Goal: Task Accomplishment & Management: Manage account settings

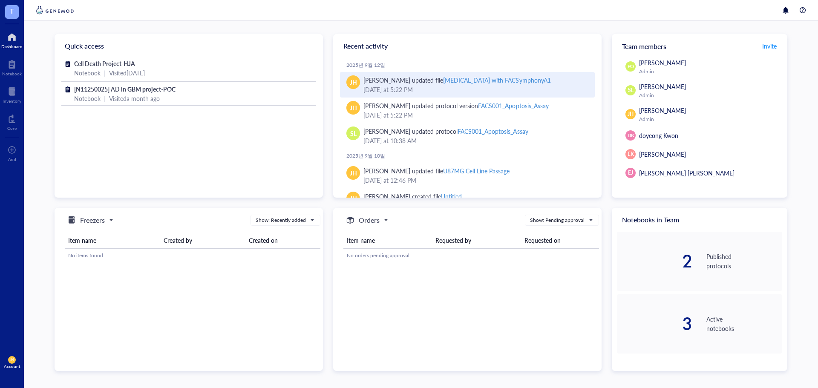
click at [499, 84] on div "[MEDICAL_DATA] with FACSymphonyA1" at bounding box center [496, 80] width 107 height 9
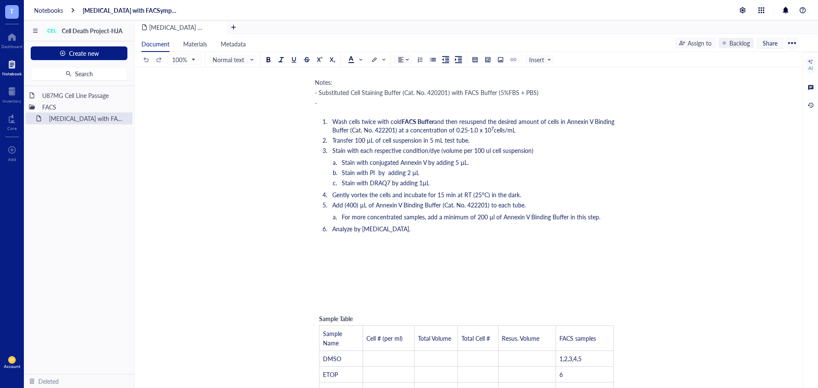
scroll to position [170, 0]
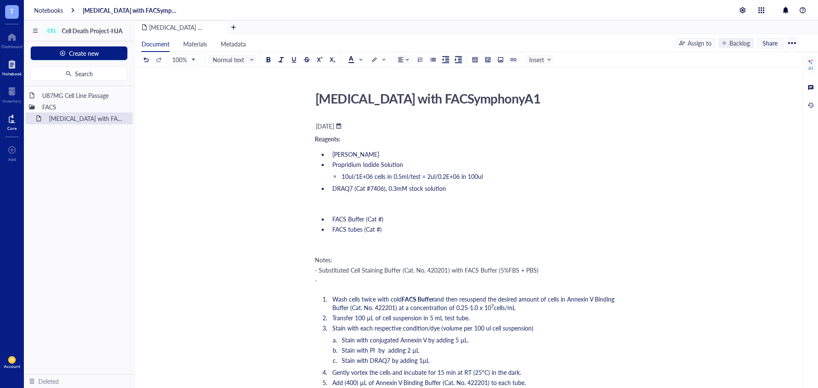
click at [14, 119] on div at bounding box center [11, 119] width 9 height 14
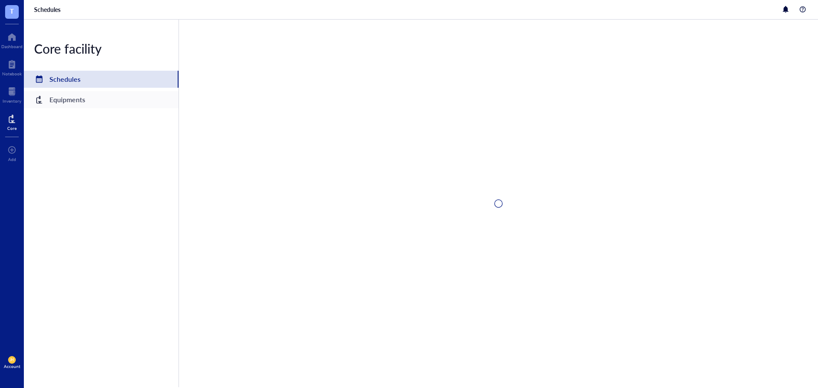
click at [123, 98] on div "Equipments" at bounding box center [101, 99] width 155 height 17
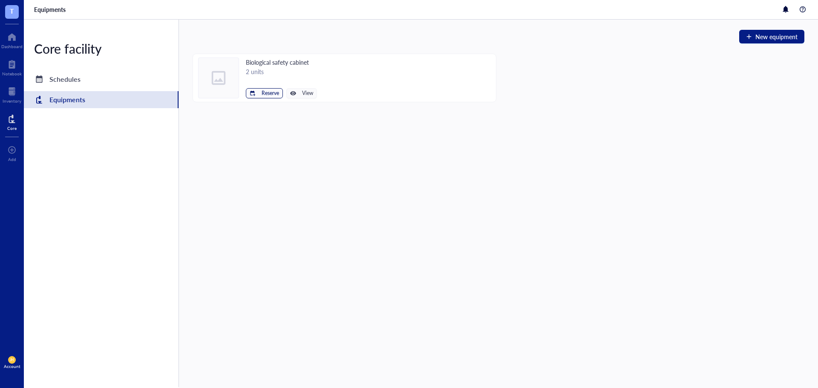
click at [267, 92] on span "Reserve" at bounding box center [270, 93] width 17 height 6
click at [265, 107] on span "Biological safety cabinet left" at bounding box center [238, 107] width 77 height 9
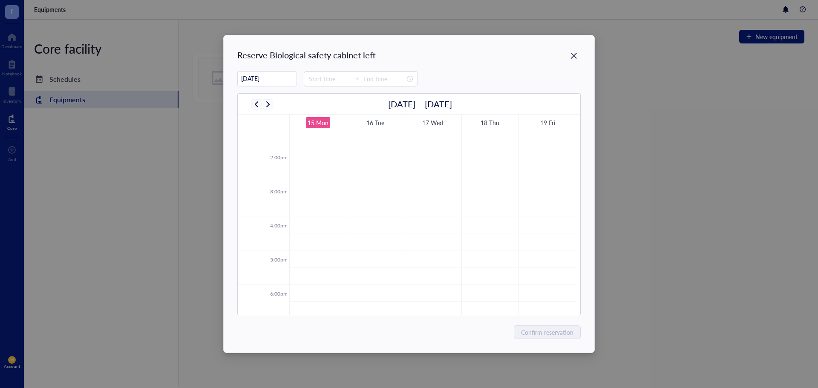
scroll to position [469, 0]
click at [320, 212] on td at bounding box center [432, 216] width 287 height 17
type input "16:00"
type input "16:30"
click at [562, 330] on span "Confirm reservation" at bounding box center [548, 332] width 52 height 9
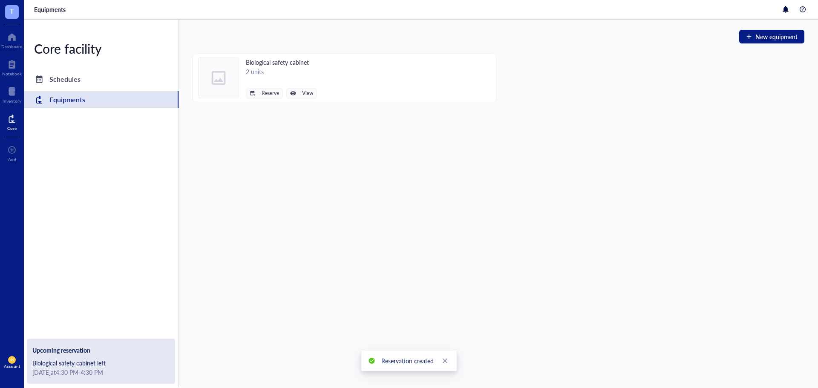
click at [563, 307] on div "New equipment Biological safety cabinet 2 units Reserve View" at bounding box center [498, 204] width 639 height 369
click at [12, 73] on div "Notebook" at bounding box center [12, 73] width 20 height 5
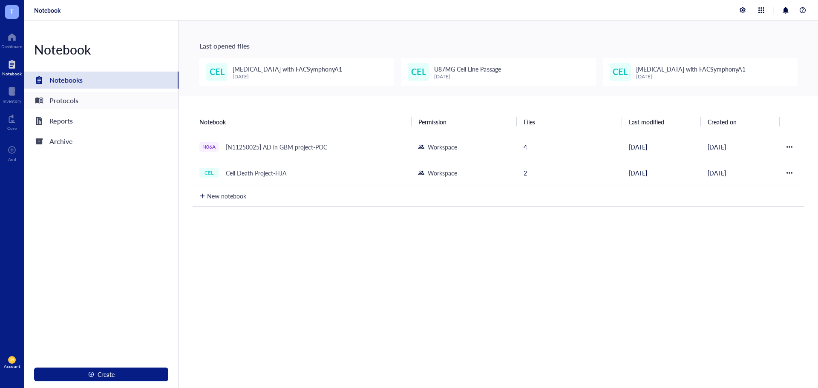
click at [73, 101] on div "Protocols" at bounding box center [63, 101] width 29 height 12
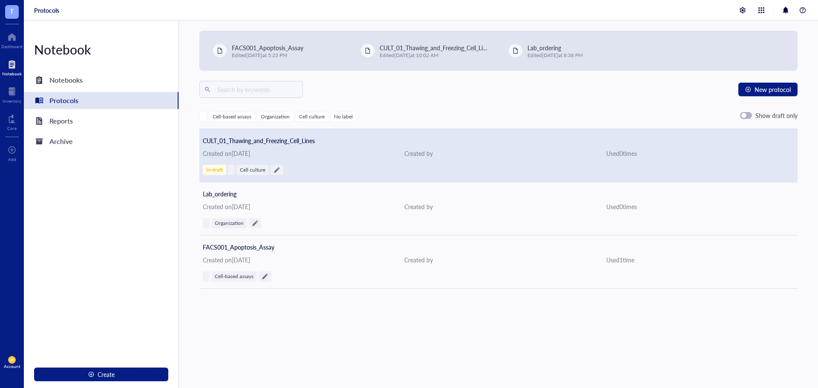
click at [254, 144] on span "CULT_01_Thawing_and_Freezing_Cell_Lines" at bounding box center [259, 140] width 112 height 9
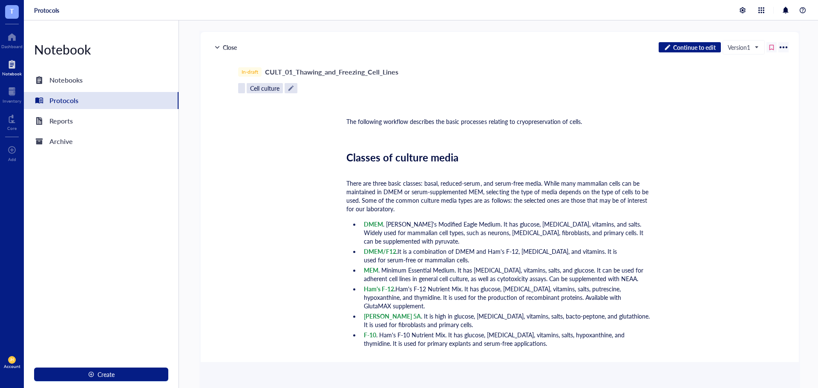
click at [220, 46] on div "Close" at bounding box center [225, 47] width 29 height 10
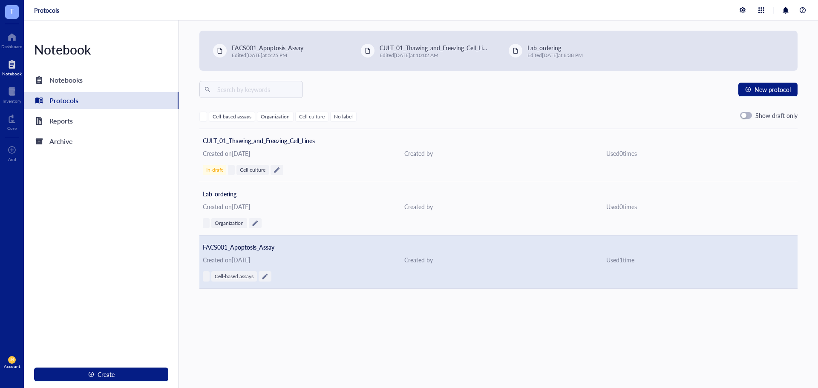
click at [292, 272] on div "Cell-based assays" at bounding box center [499, 276] width 592 height 10
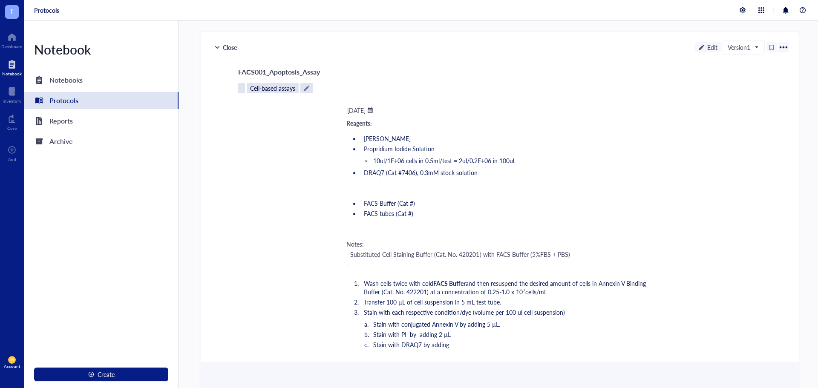
click at [406, 203] on span "FACS Buffer (Cat #)" at bounding box center [389, 203] width 51 height 9
click at [712, 43] on div "Edit" at bounding box center [709, 47] width 26 height 10
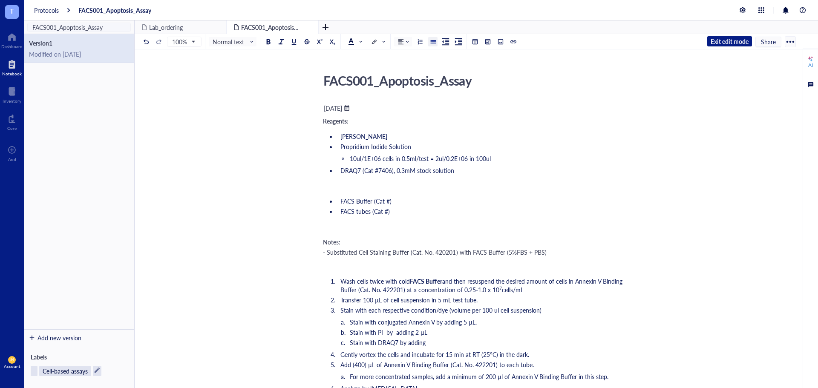
click at [390, 198] on span "FACS Buffer (Cat #)" at bounding box center [366, 201] width 51 height 9
click at [395, 199] on li "FACS Buffer (Cat #)" at bounding box center [481, 201] width 289 height 9
click at [516, 42] on div at bounding box center [514, 42] width 6 height 6
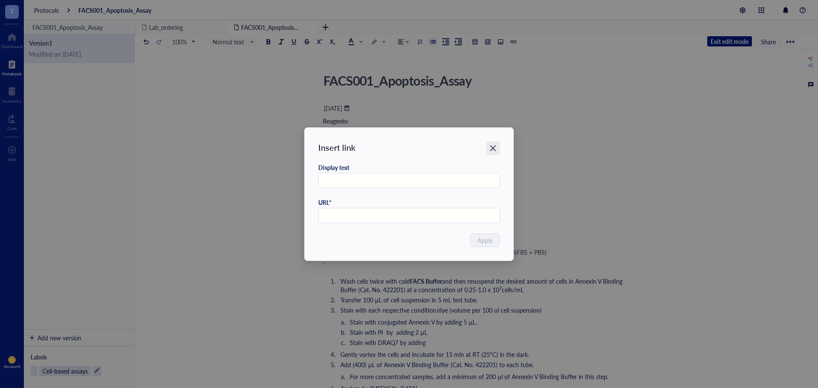
click at [492, 145] on icon "Close" at bounding box center [493, 148] width 8 height 8
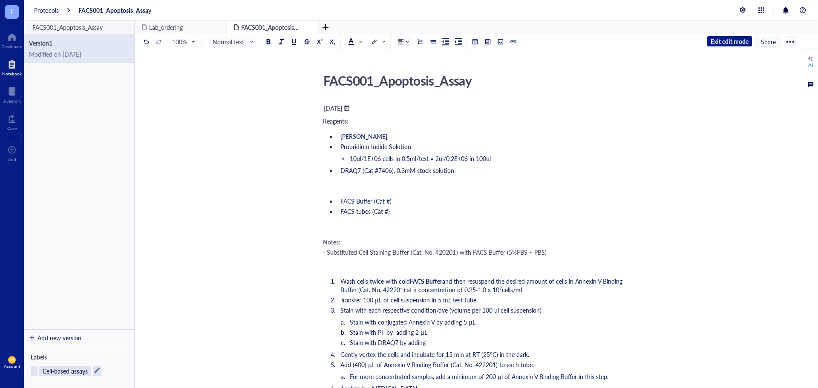
click at [389, 202] on span "FACS Buffer (Cat #)" at bounding box center [366, 201] width 51 height 9
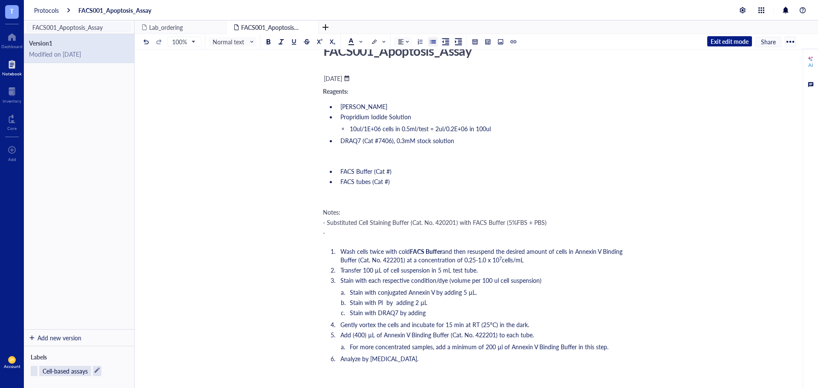
scroll to position [43, 0]
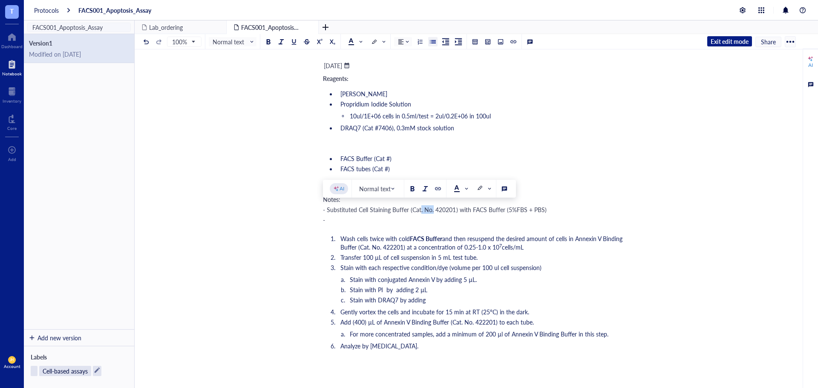
drag, startPoint x: 433, startPoint y: 210, endPoint x: 421, endPoint y: 209, distance: 12.0
click at [421, 209] on span "- Substituted Cell Staining Buffer (Cat. No. 420201) with FACS Buffer (5%FBS + …" at bounding box center [435, 209] width 224 height 9
click at [422, 208] on span "- Substituted Cell Staining Buffer (Cat# 420201) with FACS Buffer (5%FBS + PBS)" at bounding box center [430, 209] width 215 height 9
click at [428, 206] on span "- Substituted Cell Staining Buffer (Cat # 420201) with FACS Buffer (5%FBS + PBS)" at bounding box center [431, 209] width 217 height 9
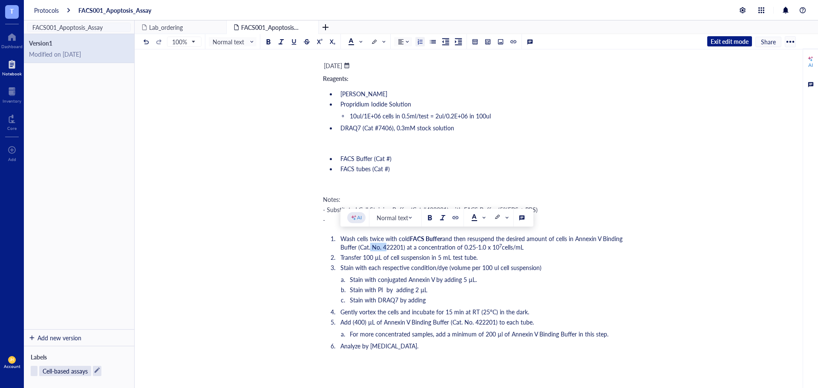
drag, startPoint x: 383, startPoint y: 245, endPoint x: 369, endPoint y: 247, distance: 14.6
click at [369, 247] on span "and then resuspend the desired amount of cells in Annexin V Binding Buffer (Cat…" at bounding box center [483, 242] width 284 height 17
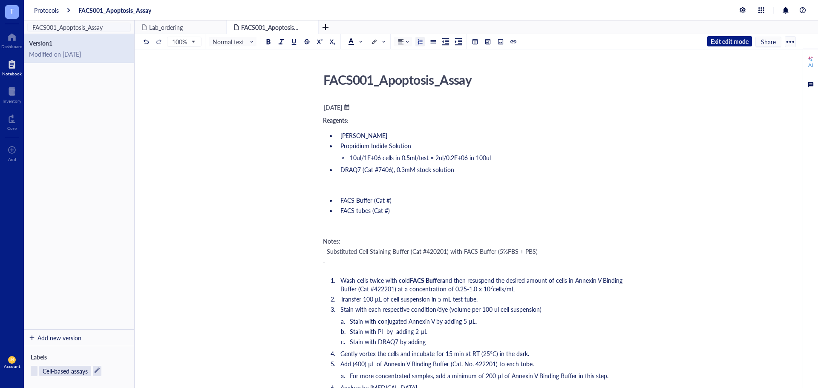
scroll to position [0, 0]
click at [406, 187] on div "﻿" at bounding box center [474, 186] width 303 height 9
click at [355, 146] on span "Propridium Iodide Solution" at bounding box center [376, 146] width 71 height 9
click at [733, 39] on span "Exit edit mode" at bounding box center [730, 42] width 38 height 8
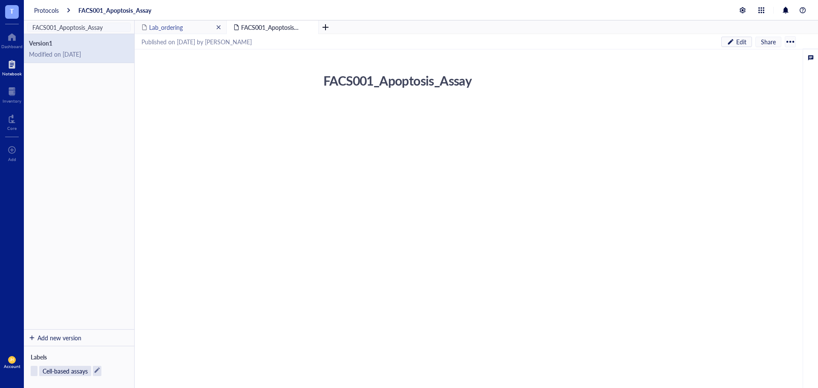
click at [204, 31] on div "Lab_ordering" at bounding box center [181, 27] width 92 height 14
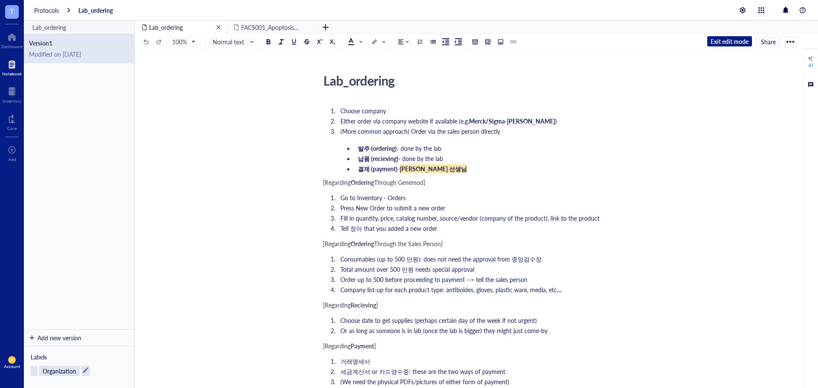
click at [220, 26] on span "close" at bounding box center [218, 27] width 5 height 5
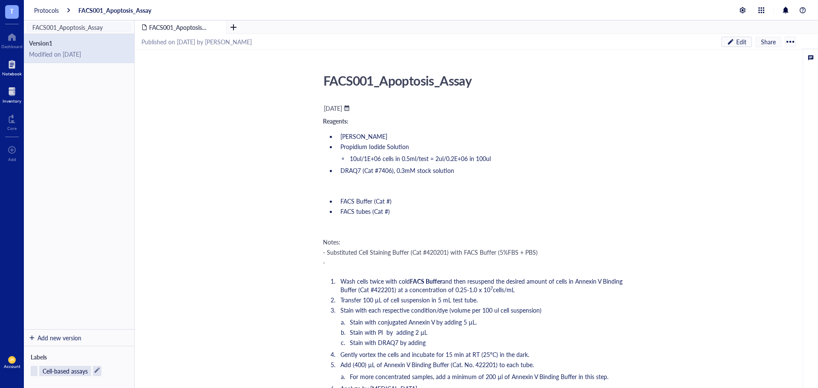
click at [9, 92] on div at bounding box center [12, 92] width 19 height 14
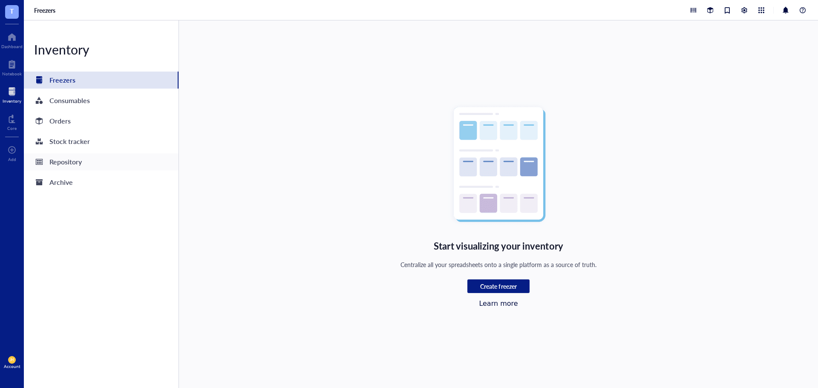
click at [104, 162] on div "Repository" at bounding box center [101, 161] width 155 height 17
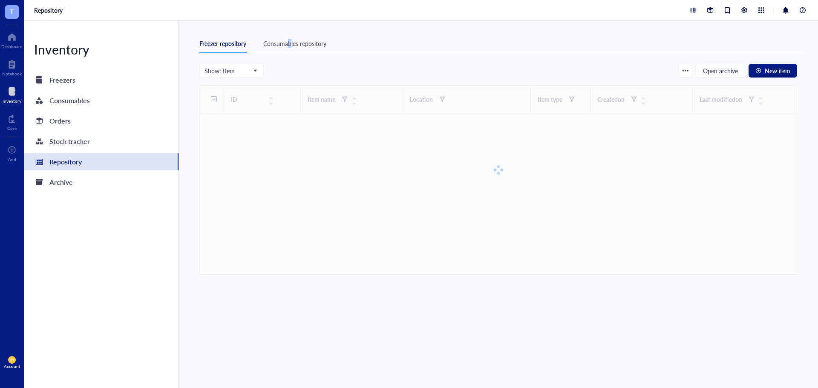
click at [290, 42] on div "Consumables repository" at bounding box center [294, 43] width 63 height 9
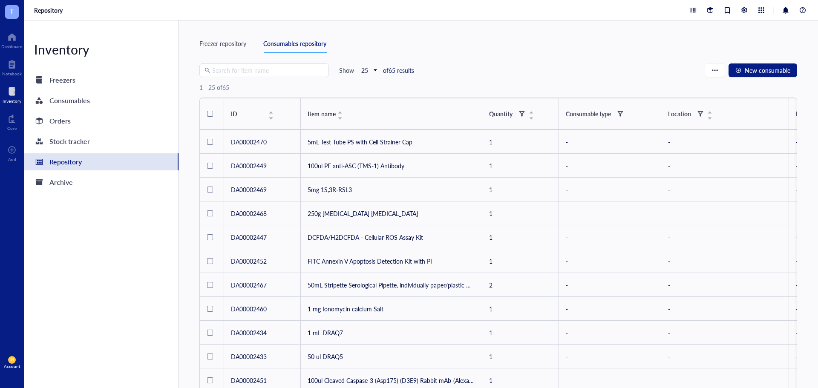
click at [320, 27] on div "Freezer repository Consumables repository Search for item name Show 25 of 65 re…" at bounding box center [498, 204] width 639 height 368
click at [227, 44] on div "Freezer repository" at bounding box center [222, 43] width 47 height 9
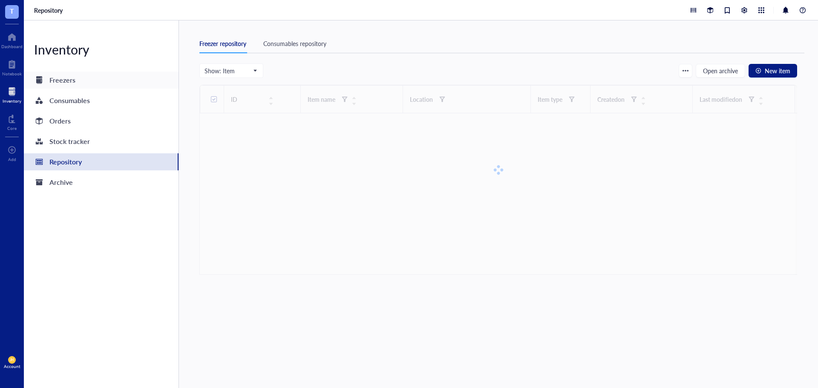
click at [135, 77] on div "Freezers" at bounding box center [101, 80] width 155 height 17
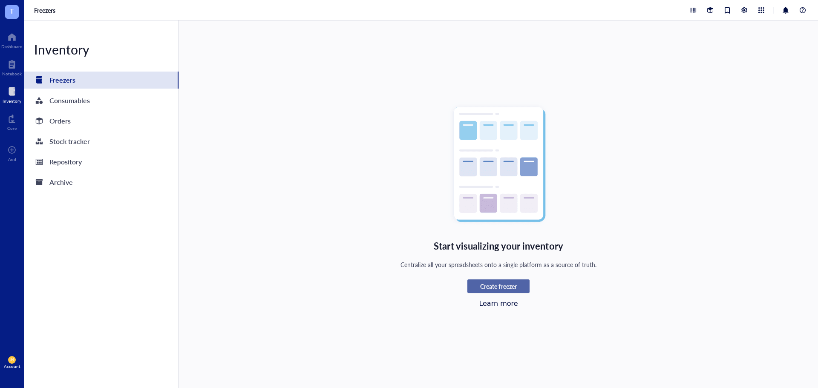
click at [497, 290] on span "Create freezer" at bounding box center [498, 287] width 36 height 8
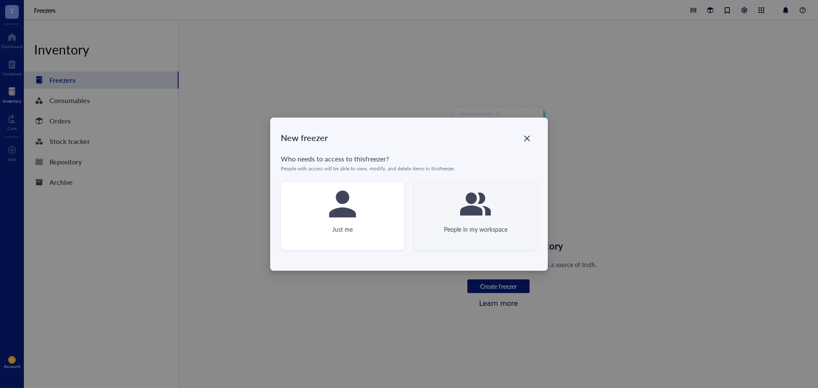
click at [496, 201] on div "People in my workspace" at bounding box center [475, 216] width 123 height 68
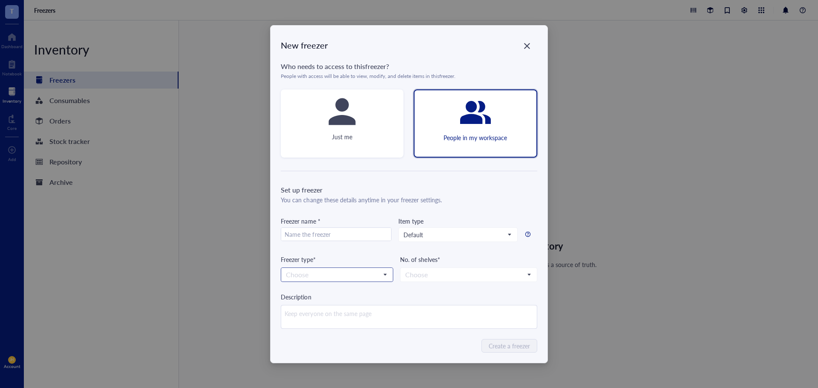
click at [380, 273] on input "search" at bounding box center [333, 275] width 95 height 13
click at [374, 240] on input "text" at bounding box center [336, 235] width 110 height 14
type input "Deep Freezer"
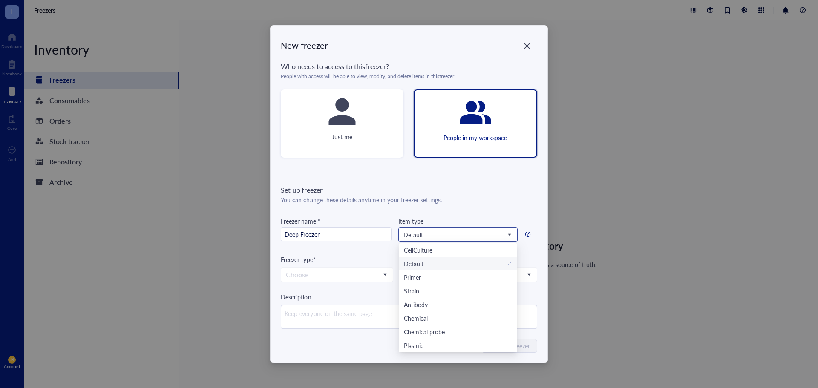
click at [406, 239] on input "search" at bounding box center [454, 234] width 101 height 13
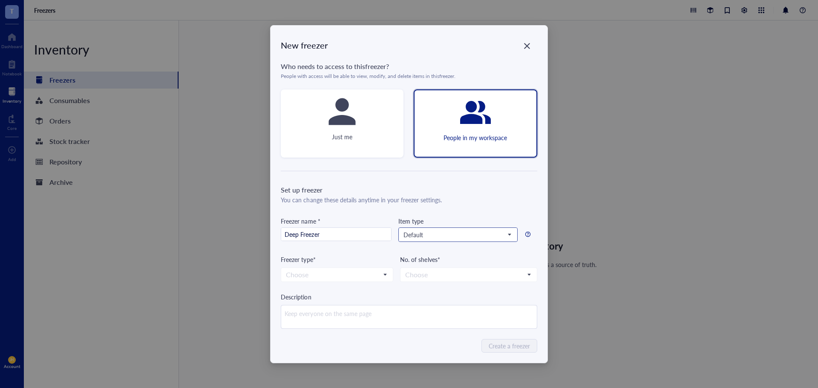
click at [433, 230] on input "search" at bounding box center [454, 234] width 101 height 13
click at [360, 272] on input "search" at bounding box center [333, 275] width 95 height 13
click at [364, 292] on div "-80 °C" at bounding box center [336, 290] width 101 height 9
click at [431, 274] on input "search" at bounding box center [464, 275] width 119 height 13
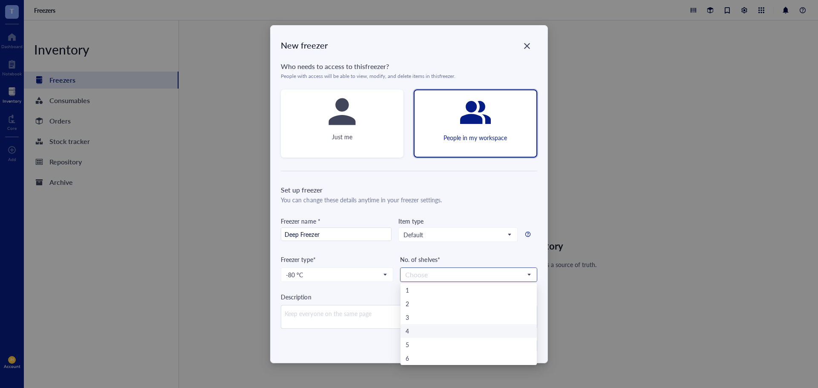
click at [416, 328] on div "4" at bounding box center [469, 330] width 126 height 9
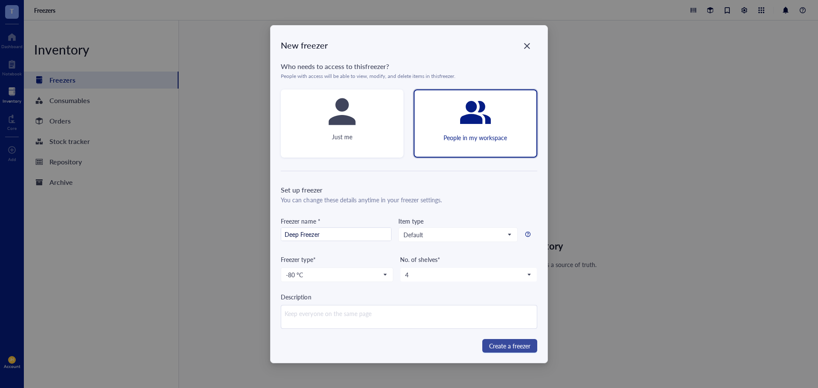
click at [488, 347] on button "Create a freezer" at bounding box center [509, 346] width 55 height 14
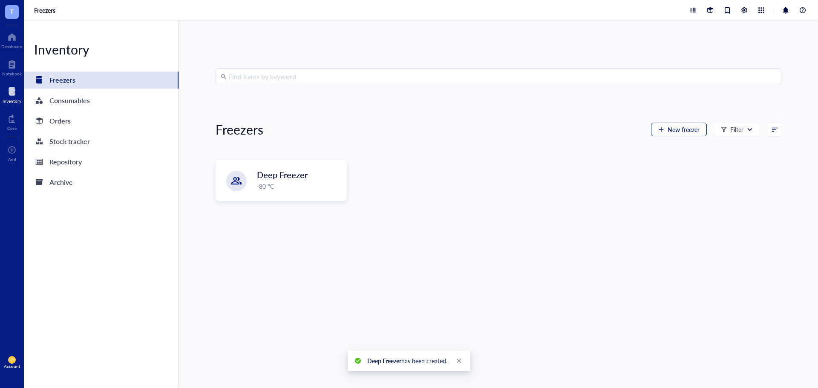
click at [653, 127] on button "New freezer" at bounding box center [679, 130] width 56 height 14
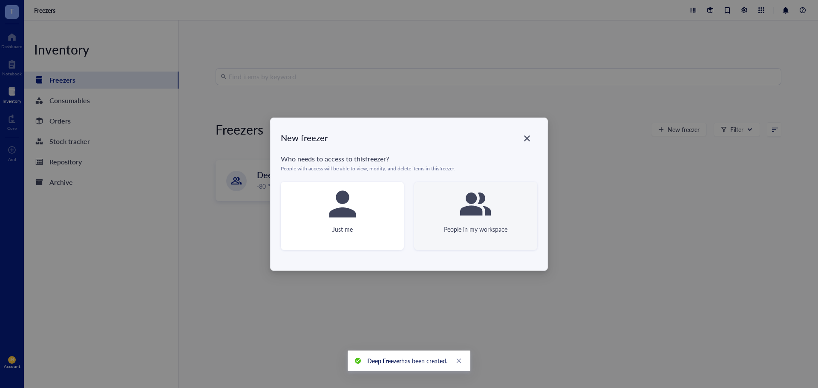
click at [492, 227] on div "People in my workspace" at bounding box center [476, 229] width 64 height 9
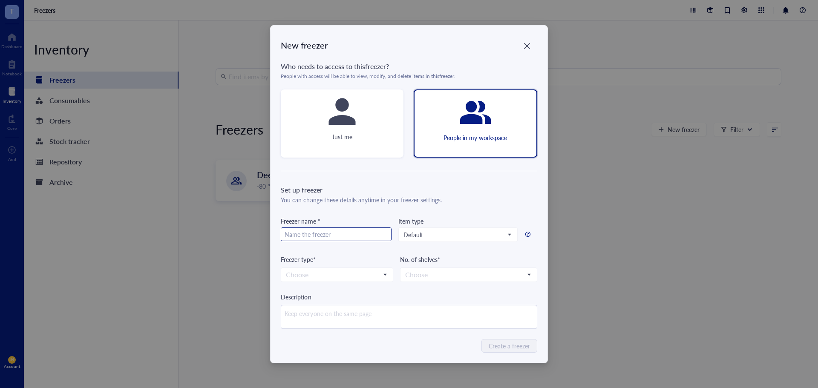
click at [369, 235] on input "text" at bounding box center [336, 235] width 110 height 14
click at [460, 238] on span "Default" at bounding box center [457, 235] width 107 height 8
type input "Freezer 1"
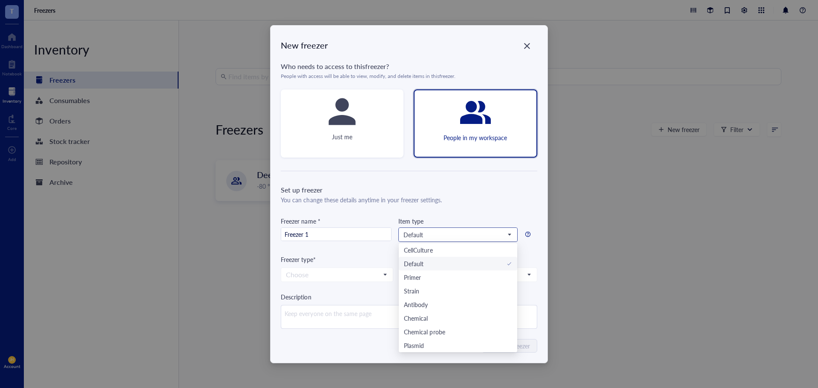
click at [454, 233] on span "Default" at bounding box center [457, 235] width 107 height 8
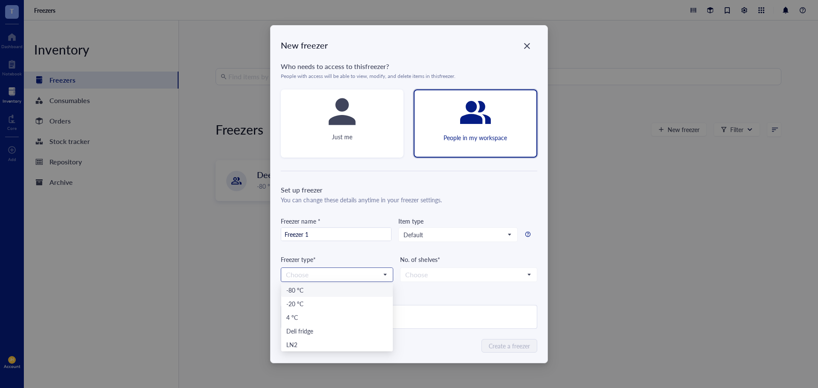
click at [357, 277] on input "search" at bounding box center [333, 275] width 95 height 13
click at [334, 303] on div "-20 °C" at bounding box center [336, 303] width 101 height 9
click at [432, 273] on input "search" at bounding box center [464, 275] width 119 height 13
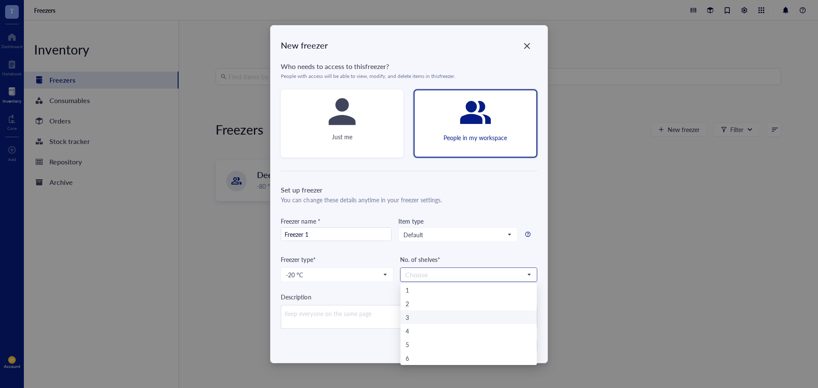
click at [432, 321] on div "3" at bounding box center [469, 317] width 126 height 9
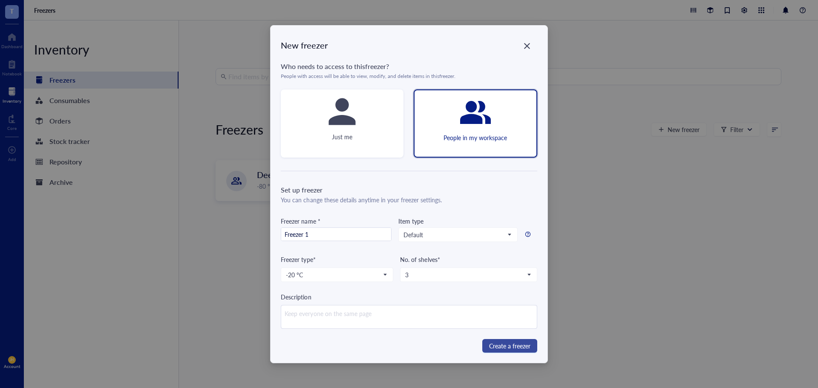
click at [503, 343] on span "Create a freezer" at bounding box center [509, 345] width 41 height 9
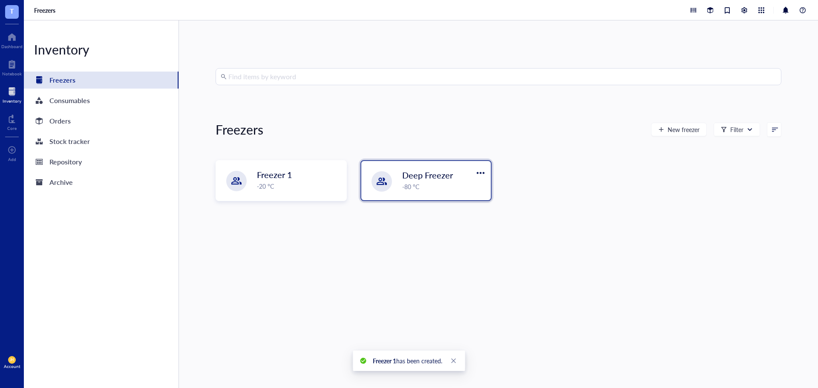
click at [413, 178] on span "Deep Freezer" at bounding box center [427, 175] width 51 height 12
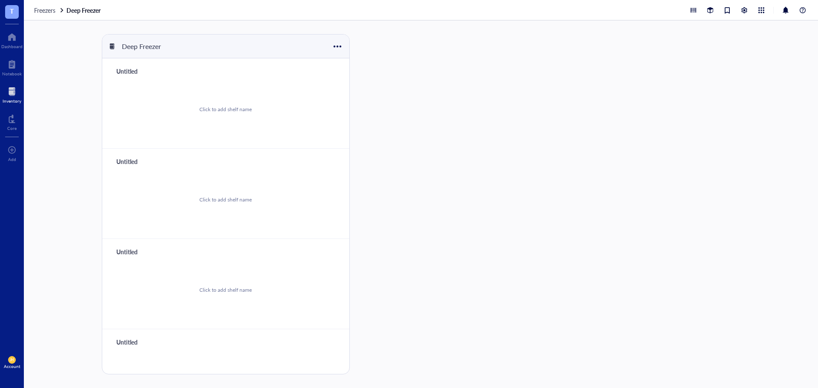
click at [237, 211] on div "Click to add shelf name" at bounding box center [226, 200] width 226 height 64
click at [137, 73] on div "Untitled" at bounding box center [138, 71] width 51 height 12
type input "Shelf 1"
click at [130, 157] on div "Untitled" at bounding box center [138, 162] width 51 height 12
type input "Shelf 2"
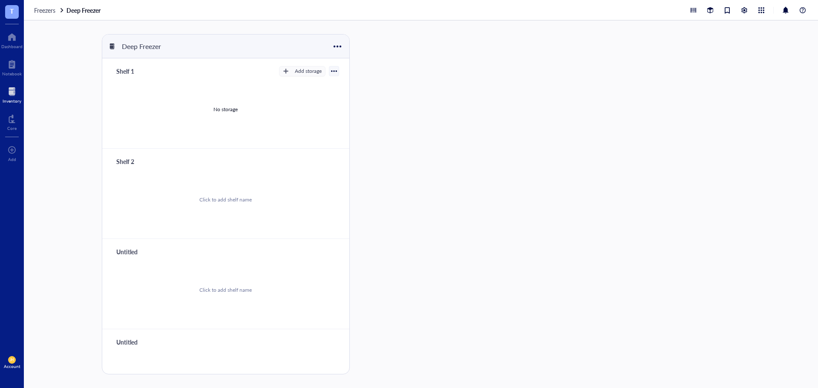
click at [139, 253] on div "Untitled" at bounding box center [138, 252] width 51 height 12
type input "Shelf 3"
click at [124, 342] on div "Untitled" at bounding box center [138, 342] width 51 height 12
type input "Shelf 4"
click at [282, 200] on div "No storage" at bounding box center [226, 200] width 226 height 64
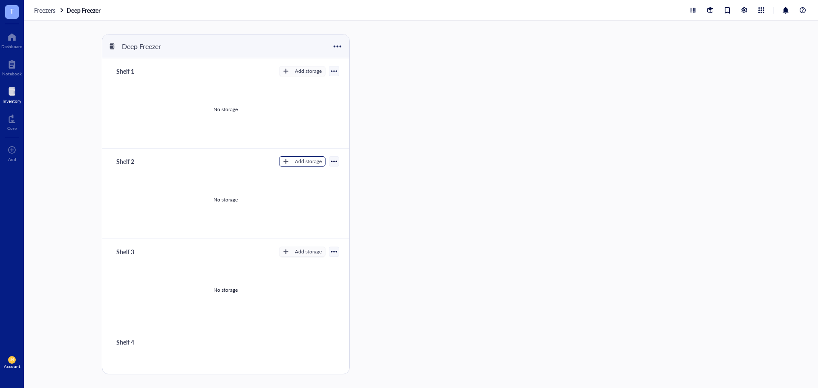
click at [297, 159] on div "Add storage" at bounding box center [308, 162] width 27 height 8
click at [302, 178] on span "Rack" at bounding box center [306, 175] width 49 height 9
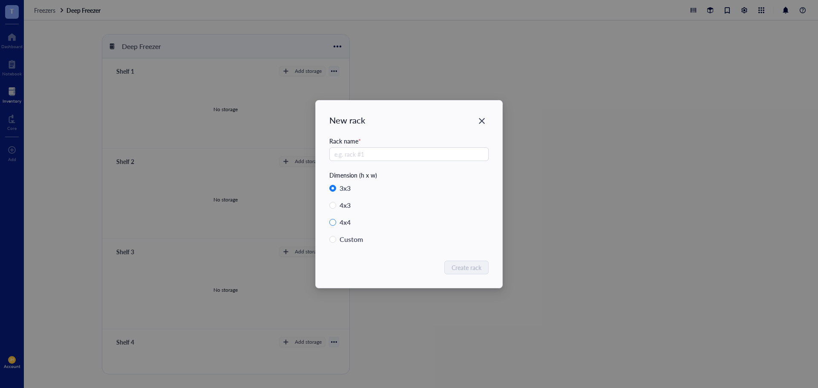
click at [362, 223] on label "4 x 4" at bounding box center [408, 223] width 159 height 12
click at [336, 223] on input "4 x 4" at bounding box center [332, 222] width 7 height 7
radio input "true"
radio input "false"
click at [375, 156] on input "text" at bounding box center [408, 154] width 159 height 14
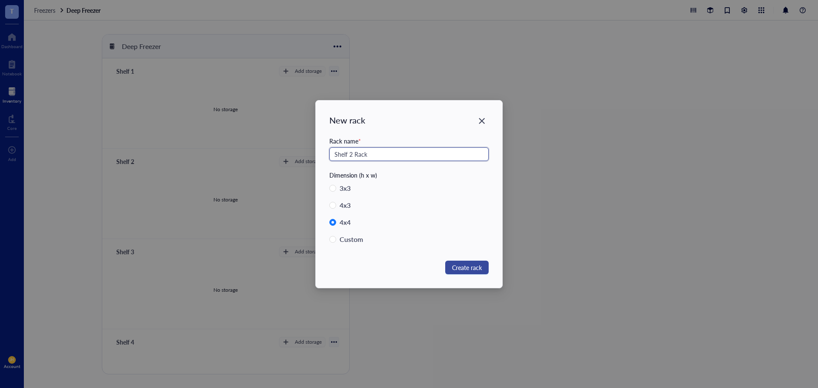
type input "Shelf 2 Rack"
click at [468, 268] on span "Create rack" at bounding box center [467, 267] width 30 height 9
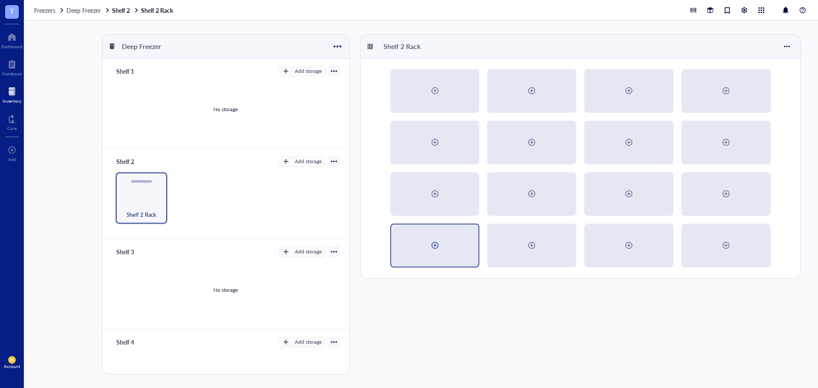
click at [462, 240] on div at bounding box center [435, 246] width 88 height 42
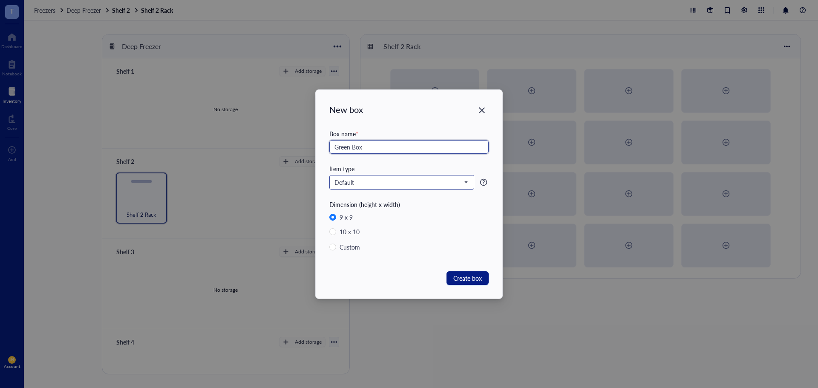
click at [397, 179] on span "Default" at bounding box center [401, 183] width 133 height 8
type input "Green Box"
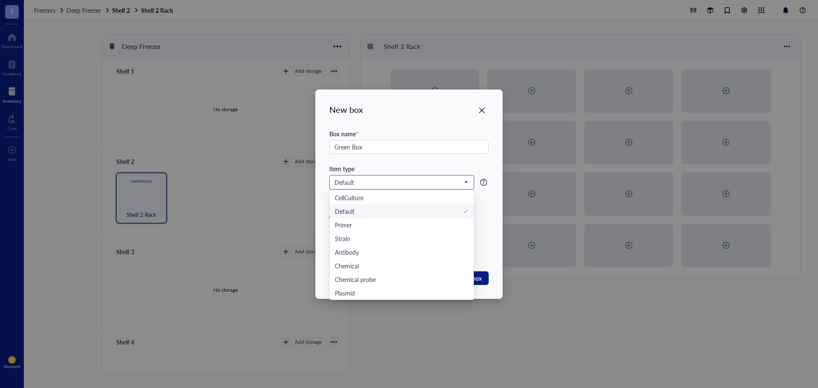
click at [397, 179] on span "Default" at bounding box center [401, 183] width 133 height 8
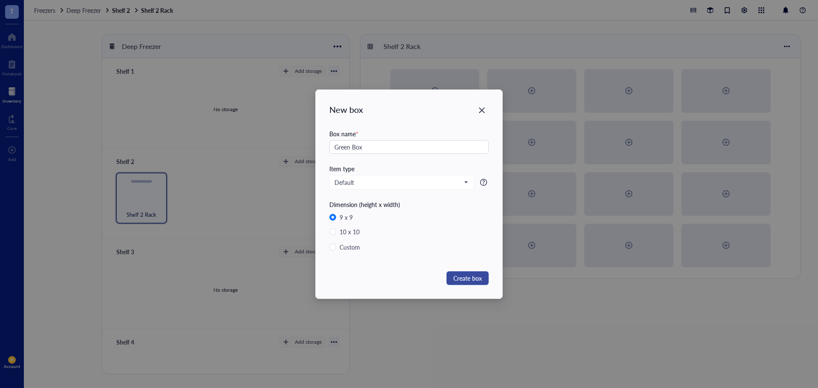
click at [456, 278] on span "Create box" at bounding box center [467, 278] width 29 height 9
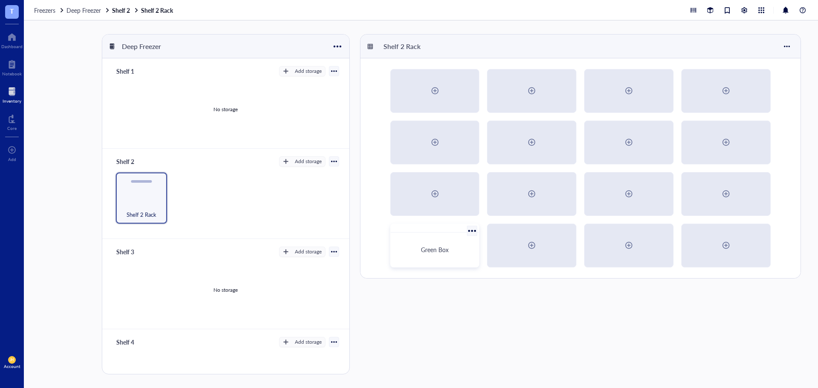
click at [444, 249] on span "Green Box" at bounding box center [435, 249] width 28 height 9
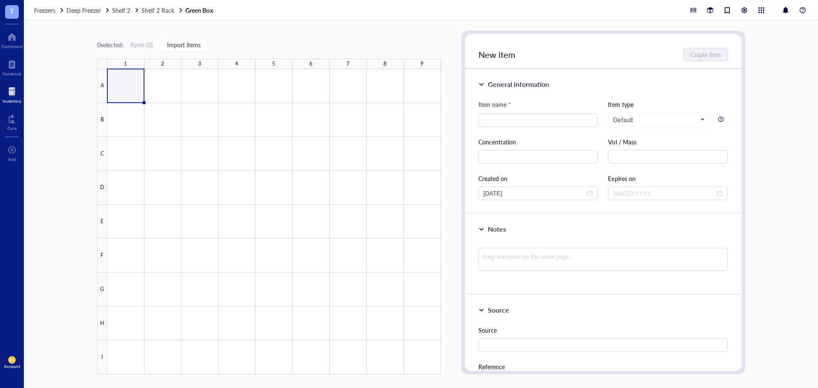
click at [159, 43] on div "0 selected: Paste ( 0 ) Import items" at bounding box center [152, 45] width 111 height 14
click at [176, 42] on span "Import items" at bounding box center [184, 44] width 34 height 7
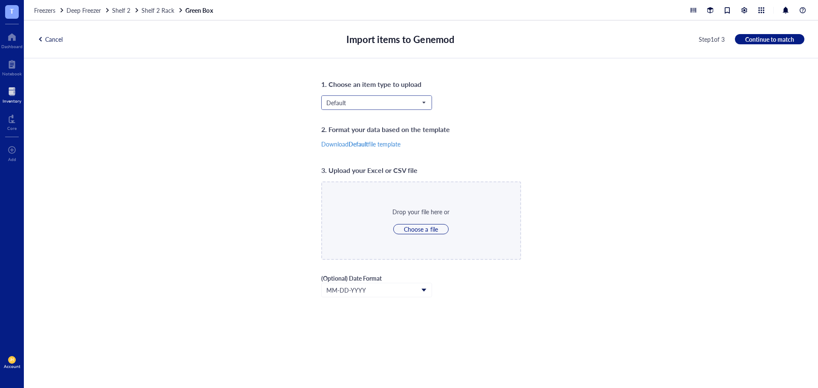
click at [385, 105] on span "Default" at bounding box center [375, 103] width 99 height 8
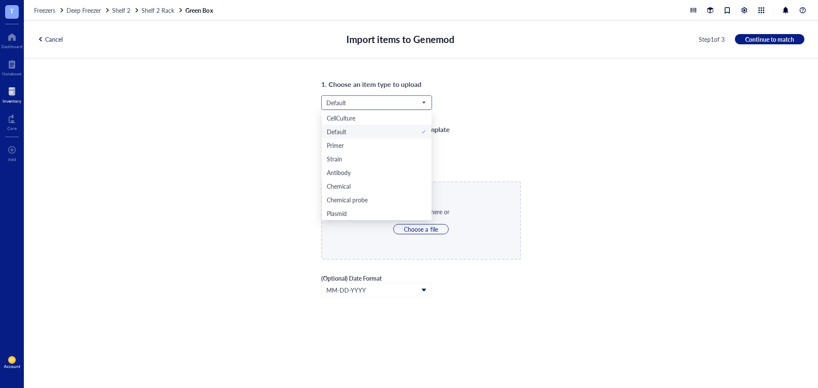
click at [404, 101] on span "Default" at bounding box center [375, 103] width 99 height 8
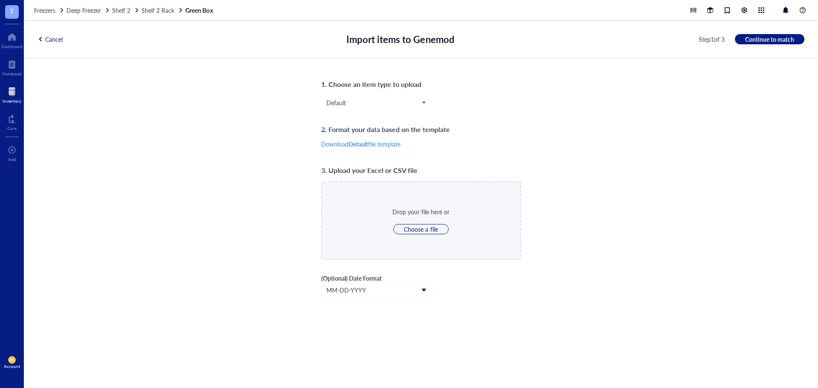
click at [459, 98] on div "Default Default CellCulture Default Primer Strain Antibody Chemical Chemical pr…" at bounding box center [421, 109] width 200 height 28
click at [55, 42] on div "Cancel" at bounding box center [50, 39] width 25 height 8
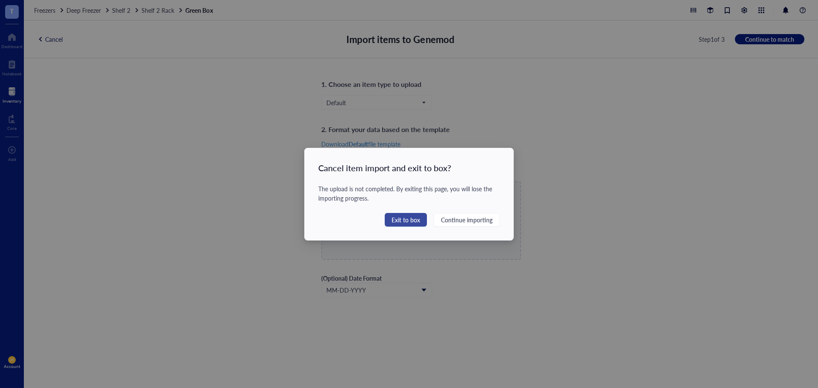
click at [404, 217] on span "Exit to box" at bounding box center [406, 219] width 29 height 9
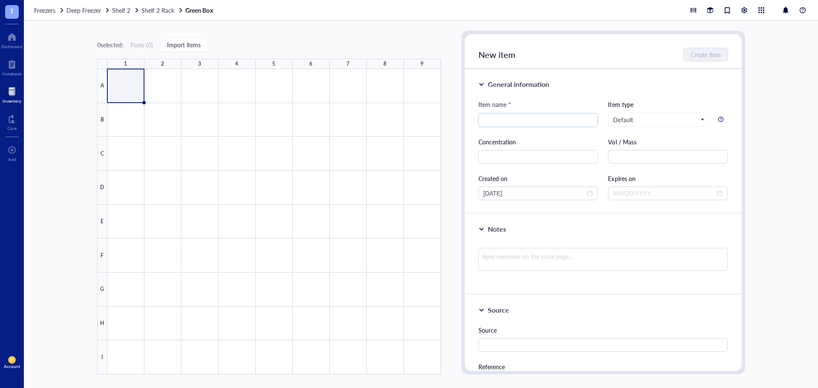
click at [510, 86] on div "General information" at bounding box center [518, 84] width 61 height 10
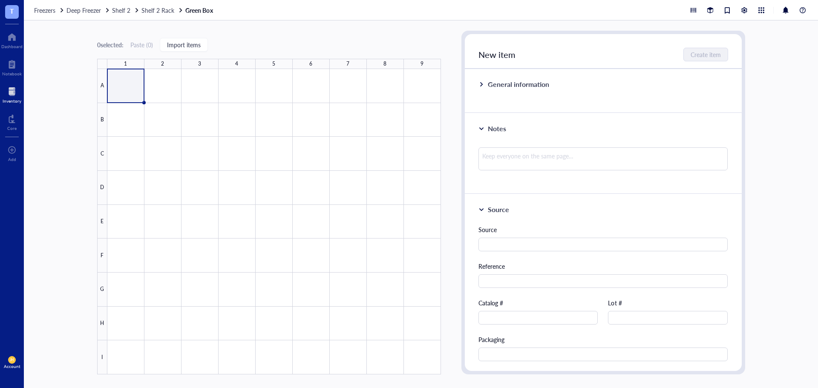
click at [510, 86] on div "General information" at bounding box center [518, 84] width 61 height 10
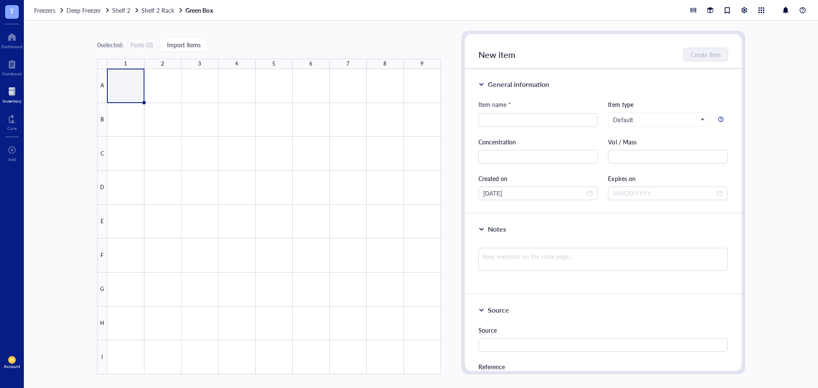
click at [12, 91] on div at bounding box center [12, 92] width 19 height 14
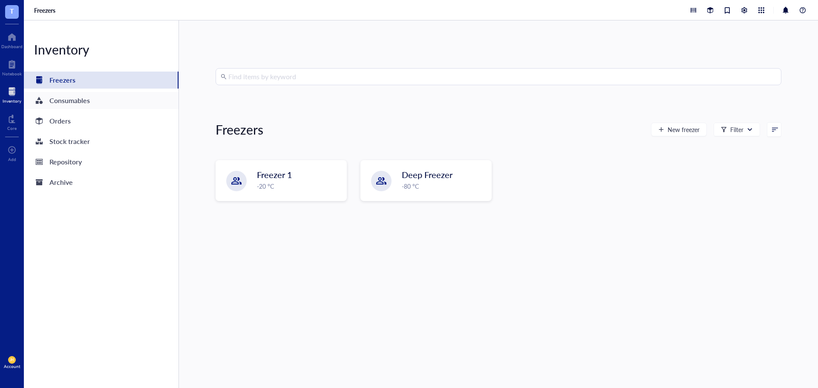
click at [127, 104] on div "Consumables" at bounding box center [101, 100] width 155 height 17
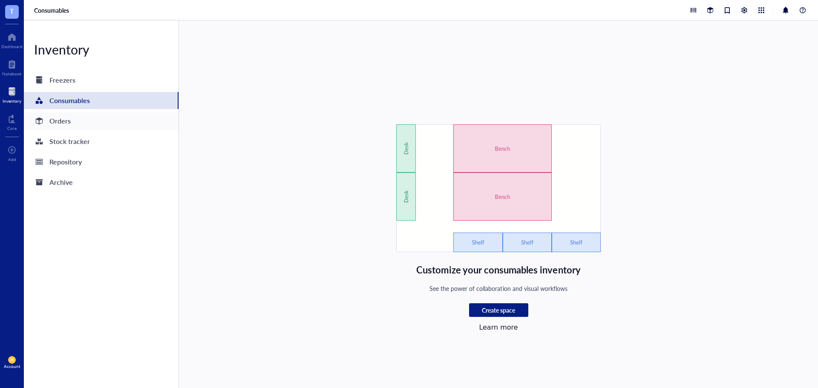
click at [149, 119] on div "Orders" at bounding box center [101, 121] width 155 height 17
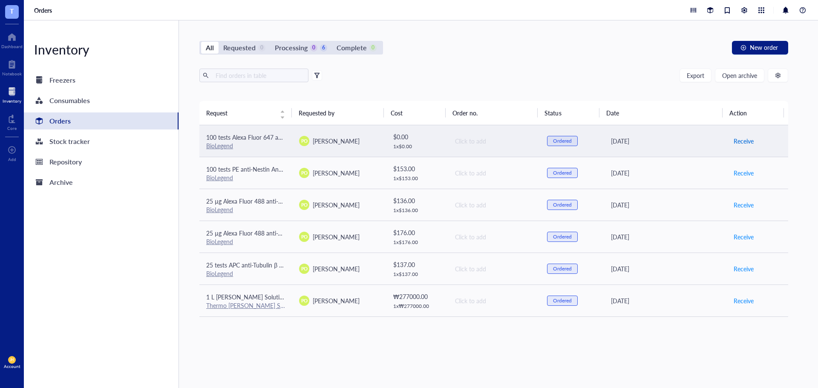
click at [734, 140] on span "Receive" at bounding box center [744, 140] width 20 height 9
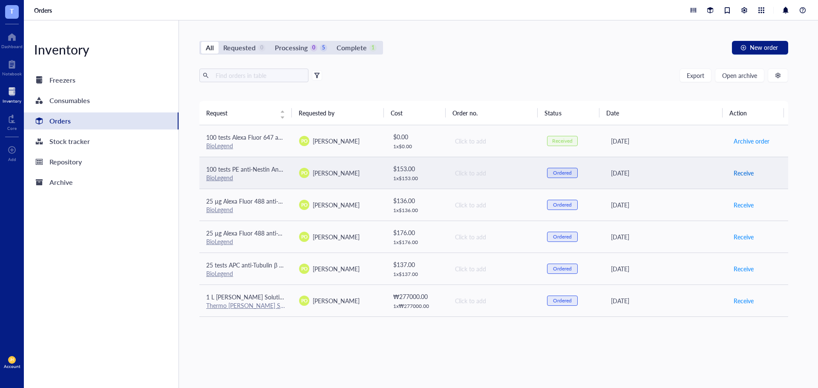
click at [740, 171] on span "Receive" at bounding box center [744, 172] width 20 height 9
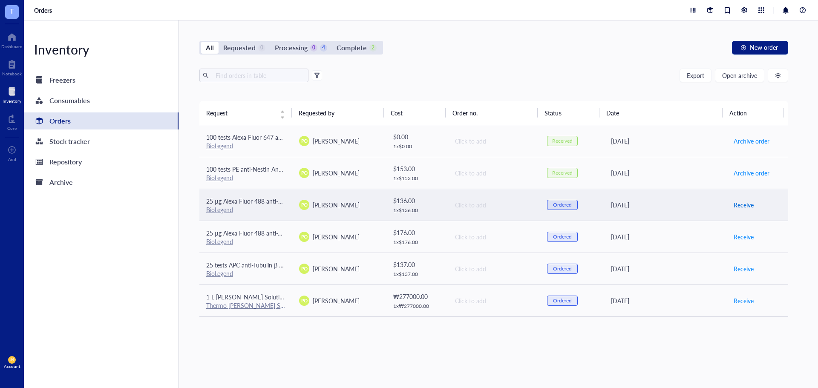
click at [739, 205] on span "Receive" at bounding box center [744, 204] width 20 height 9
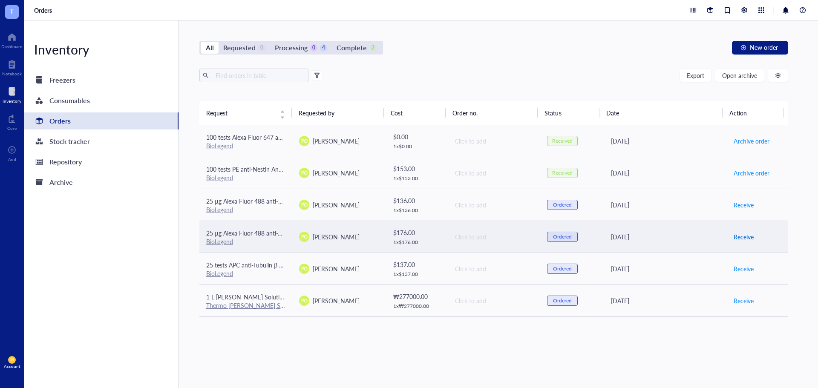
click at [735, 234] on span "Receive" at bounding box center [744, 236] width 20 height 9
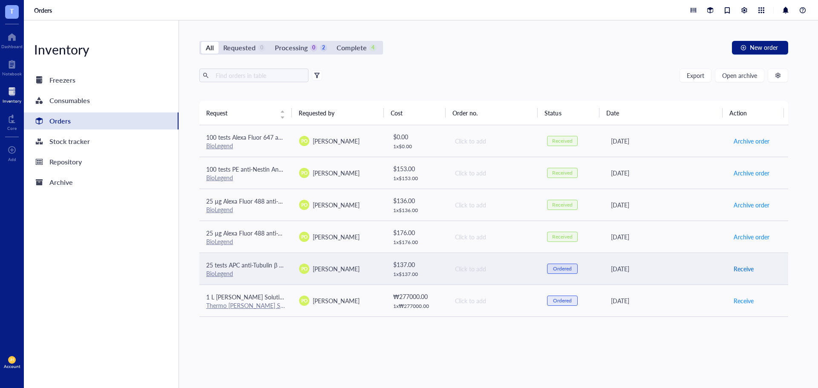
click at [739, 269] on span "Receive" at bounding box center [744, 268] width 20 height 9
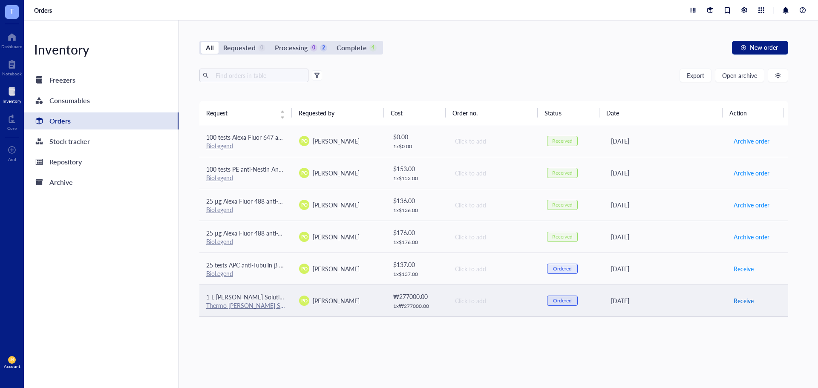
click at [742, 299] on span "Receive" at bounding box center [744, 300] width 20 height 9
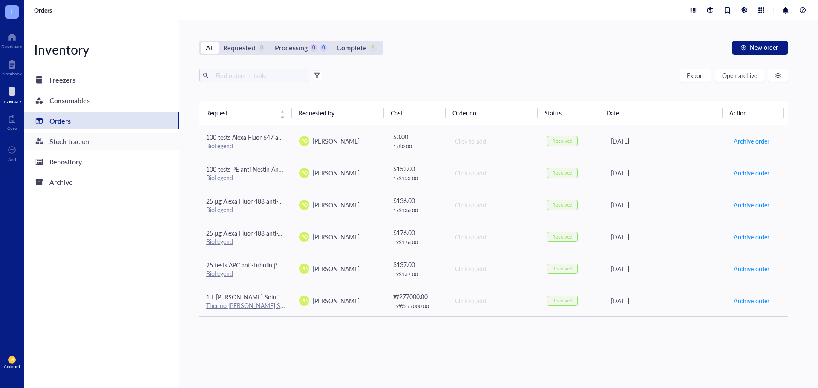
click at [122, 144] on div "Stock tracker" at bounding box center [101, 141] width 155 height 17
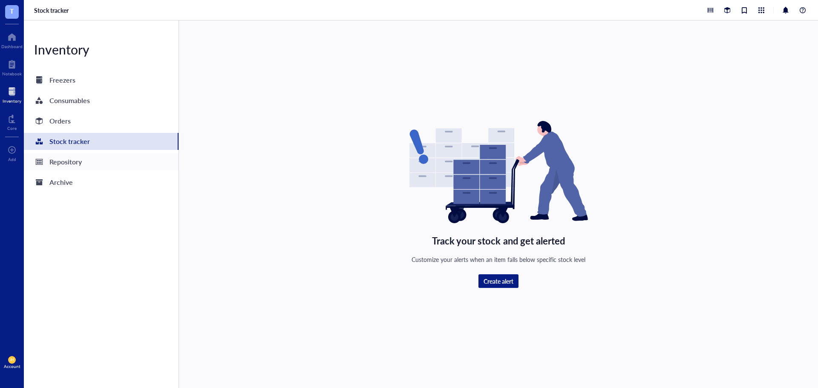
click at [123, 164] on div "Repository" at bounding box center [101, 161] width 155 height 17
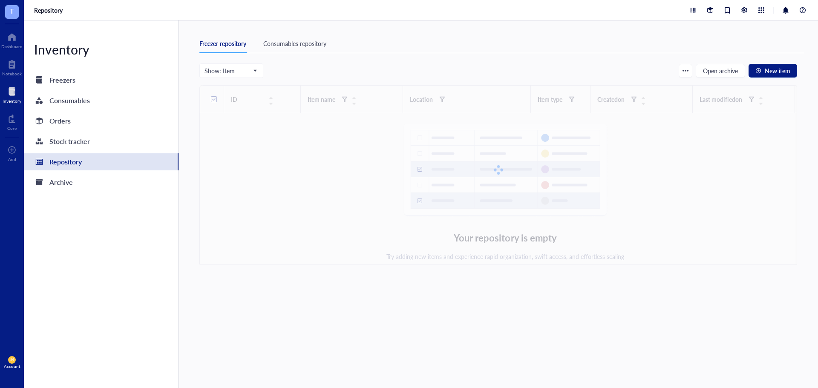
click at [309, 44] on div "Consumables repository" at bounding box center [294, 43] width 63 height 9
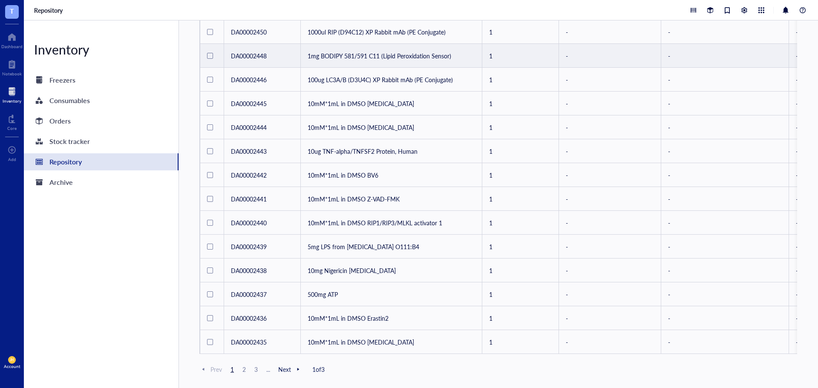
scroll to position [379, 0]
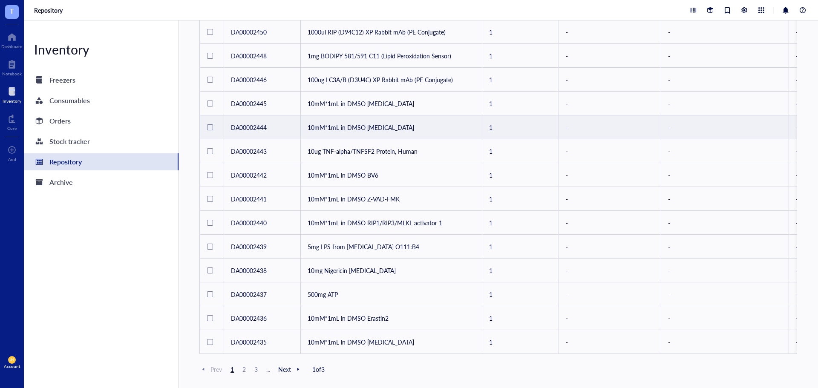
click at [440, 127] on td "10mM*1mL in DMSO [MEDICAL_DATA]" at bounding box center [392, 128] width 182 height 24
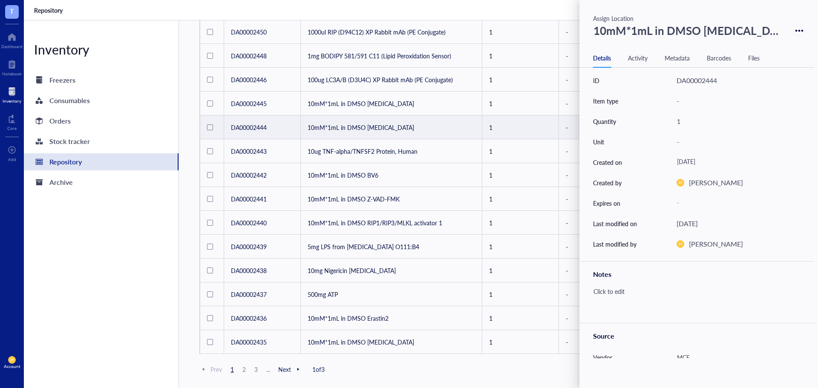
click at [796, 28] on icon at bounding box center [800, 31] width 8 height 8
click at [646, 52] on div "Details Activity Metadata Barcodes Files" at bounding box center [697, 58] width 235 height 19
click at [636, 60] on div "Activity" at bounding box center [638, 57] width 20 height 9
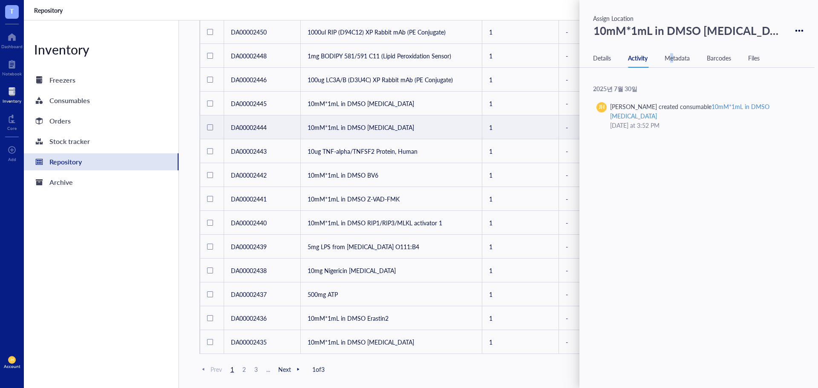
click at [673, 62] on div "Metadata" at bounding box center [677, 57] width 25 height 9
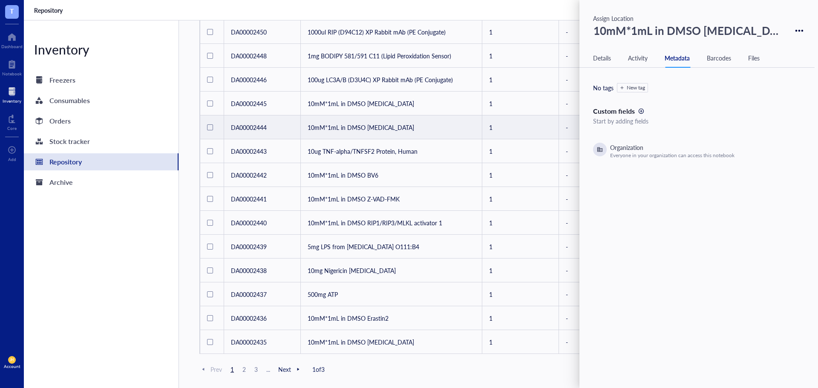
click at [715, 58] on div "Barcodes" at bounding box center [719, 57] width 24 height 9
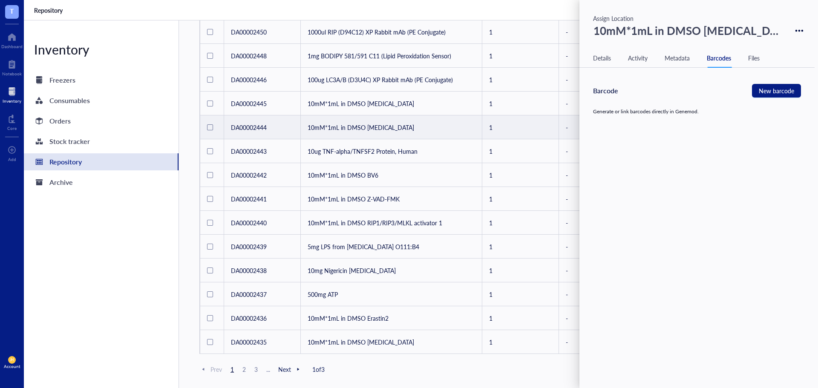
click at [755, 59] on div "Files" at bounding box center [754, 57] width 12 height 9
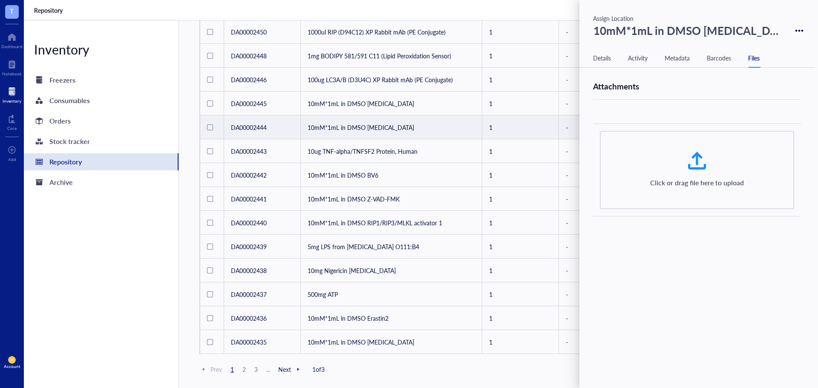
click at [605, 60] on div "Details" at bounding box center [602, 57] width 18 height 9
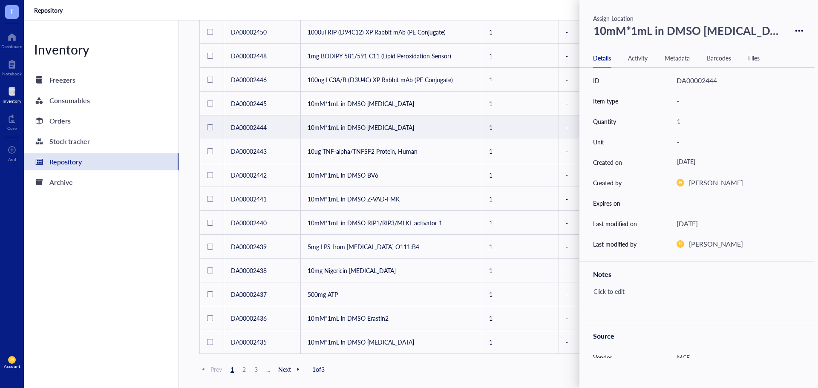
click at [610, 14] on div "Assign Location" at bounding box center [700, 18] width 215 height 9
click at [609, 18] on div "Assign Location" at bounding box center [700, 18] width 215 height 9
click at [615, 14] on div "Assign Location" at bounding box center [700, 18] width 215 height 9
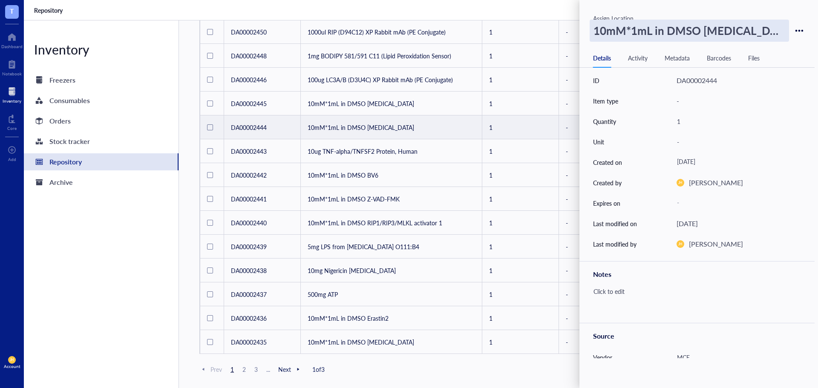
click at [628, 24] on div "10mM*1mL in DMSO [MEDICAL_DATA]" at bounding box center [689, 31] width 199 height 22
click at [629, 16] on div "Assign Location" at bounding box center [700, 18] width 215 height 9
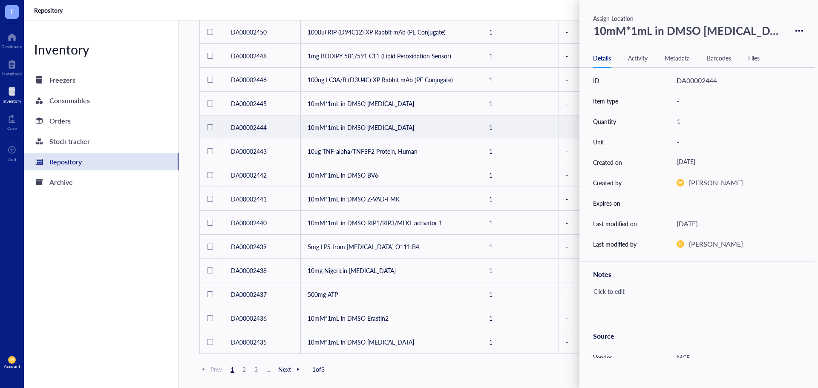
click at [613, 15] on div "Assign Location" at bounding box center [700, 18] width 215 height 9
click at [615, 16] on div "Assign Location" at bounding box center [700, 18] width 215 height 9
click at [608, 19] on div "Assign Location" at bounding box center [700, 18] width 215 height 9
click at [598, 19] on div "Assign Location" at bounding box center [700, 18] width 215 height 9
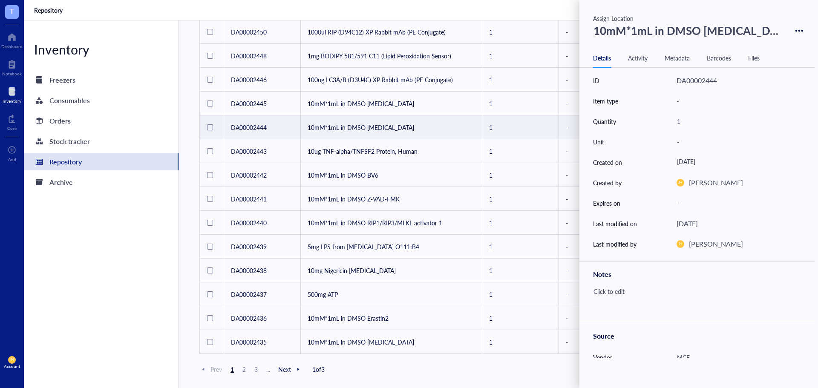
click at [786, 32] on div "10mM*1mL in DMSO [MEDICAL_DATA]" at bounding box center [698, 31] width 211 height 22
click at [799, 30] on icon at bounding box center [800, 31] width 2 height 2
click at [708, 46] on div "10mM*1mL in DMSO [MEDICAL_DATA] Details Activity Metadata Barcodes Files ID DA0…" at bounding box center [697, 207] width 235 height 375
click at [139, 188] on div "Archive" at bounding box center [101, 182] width 155 height 17
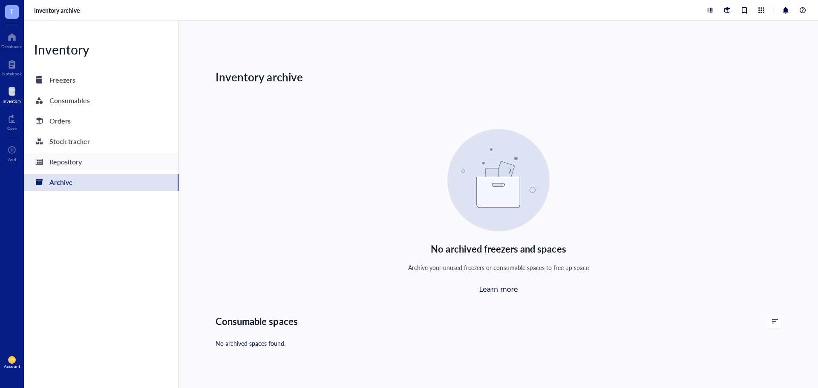
click at [153, 164] on div "Repository" at bounding box center [101, 161] width 155 height 17
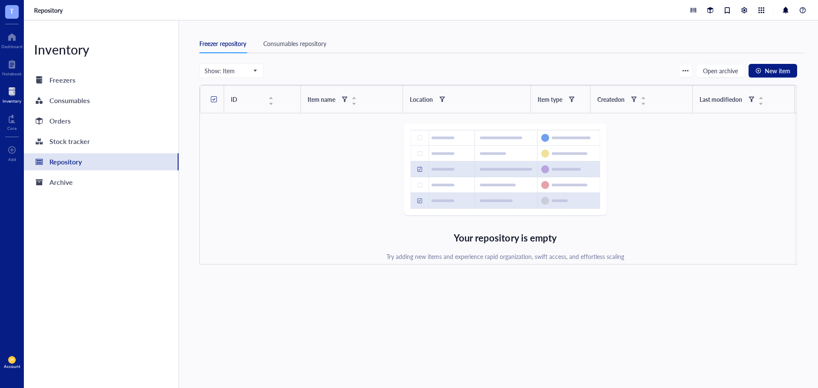
click at [312, 48] on div "Consumables repository" at bounding box center [294, 43] width 63 height 9
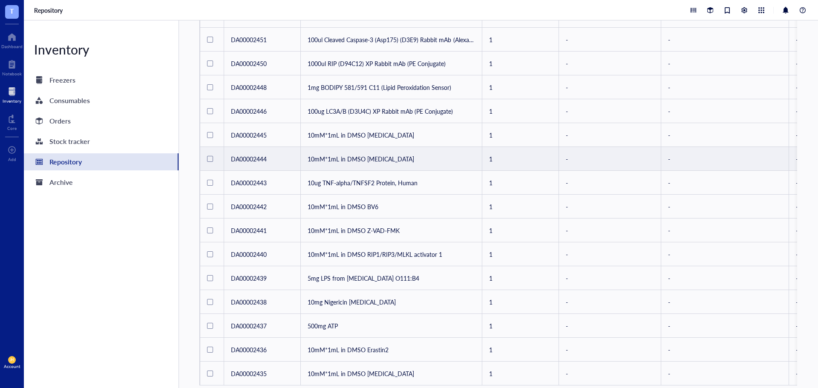
click at [378, 158] on td "10mM*1mL in DMSO [MEDICAL_DATA]" at bounding box center [392, 159] width 182 height 24
